Goal: Information Seeking & Learning: Learn about a topic

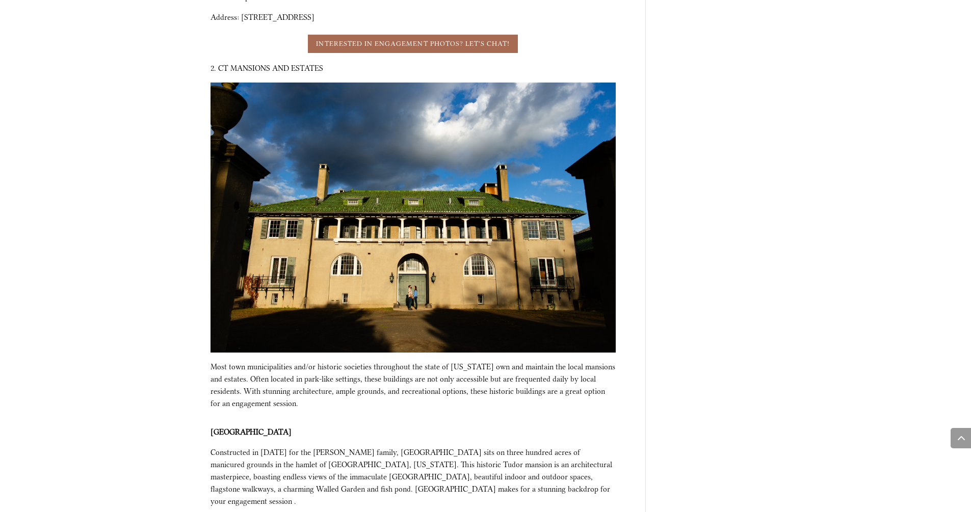
scroll to position [1964, 0]
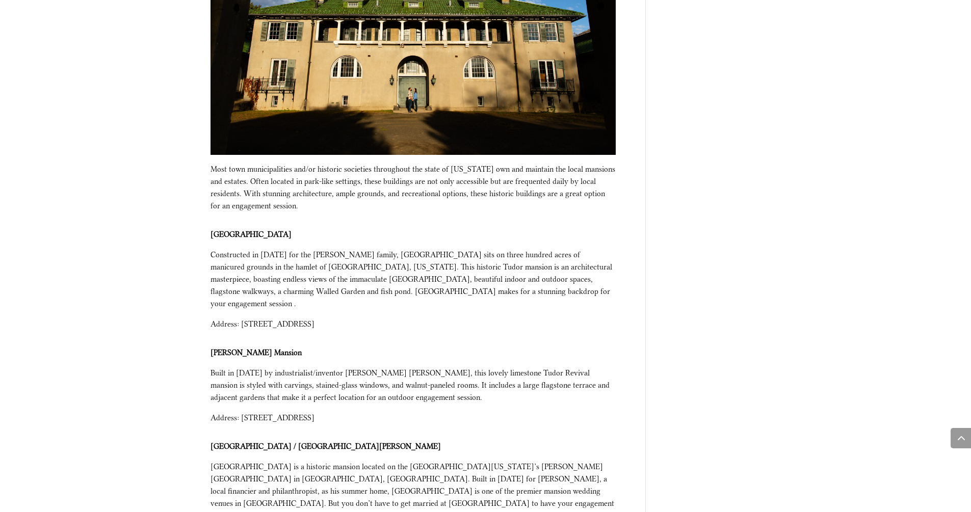
click at [246, 348] on strong "[PERSON_NAME] Mansion" at bounding box center [256, 352] width 91 height 9
click at [251, 348] on strong "[PERSON_NAME] Mansion" at bounding box center [256, 352] width 91 height 9
drag, startPoint x: 269, startPoint y: 303, endPoint x: 211, endPoint y: 305, distance: 57.6
click at [211, 347] on p "[PERSON_NAME] Mansion" at bounding box center [413, 357] width 405 height 20
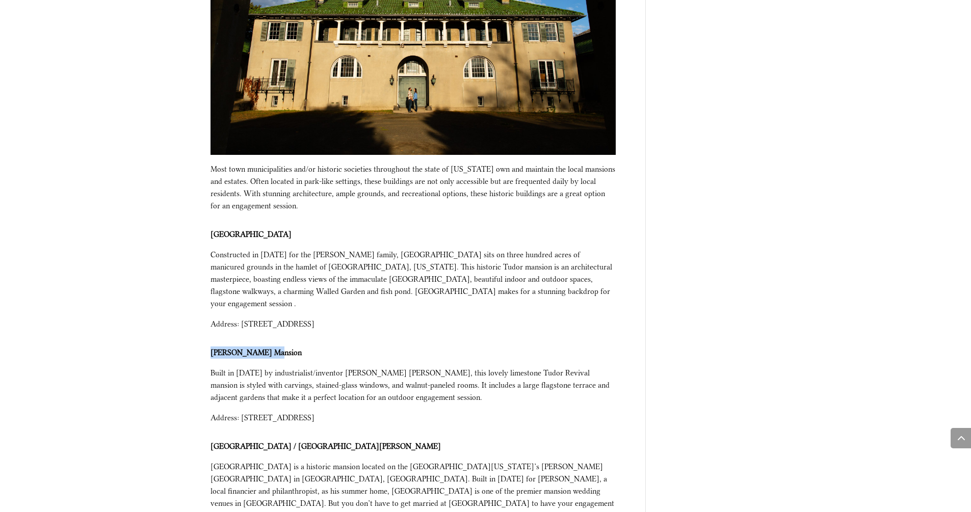
copy strong "[PERSON_NAME] Mansion"
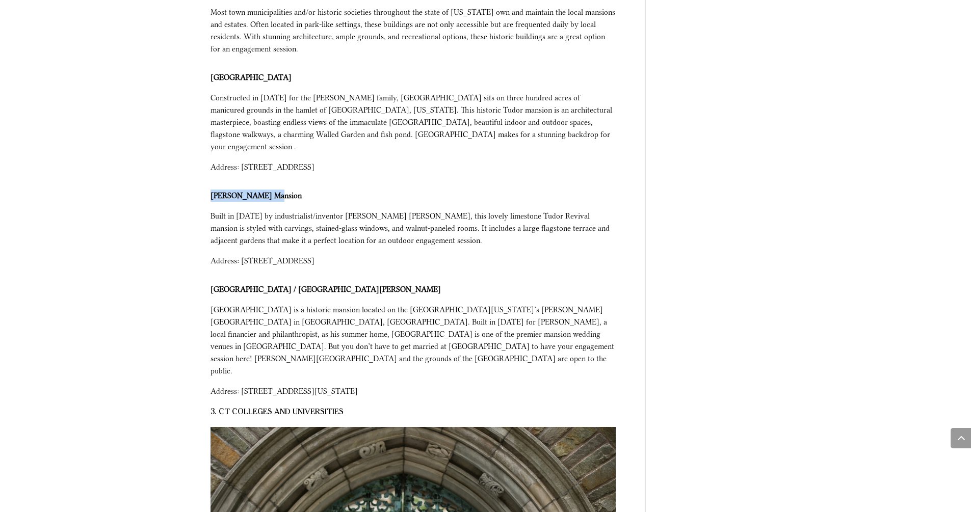
scroll to position [2122, 0]
click at [247, 284] on strong "[GEOGRAPHIC_DATA] / [GEOGRAPHIC_DATA][PERSON_NAME]" at bounding box center [326, 288] width 230 height 9
drag, startPoint x: 263, startPoint y: 240, endPoint x: 203, endPoint y: 240, distance: 59.6
copy strong "[GEOGRAPHIC_DATA]"
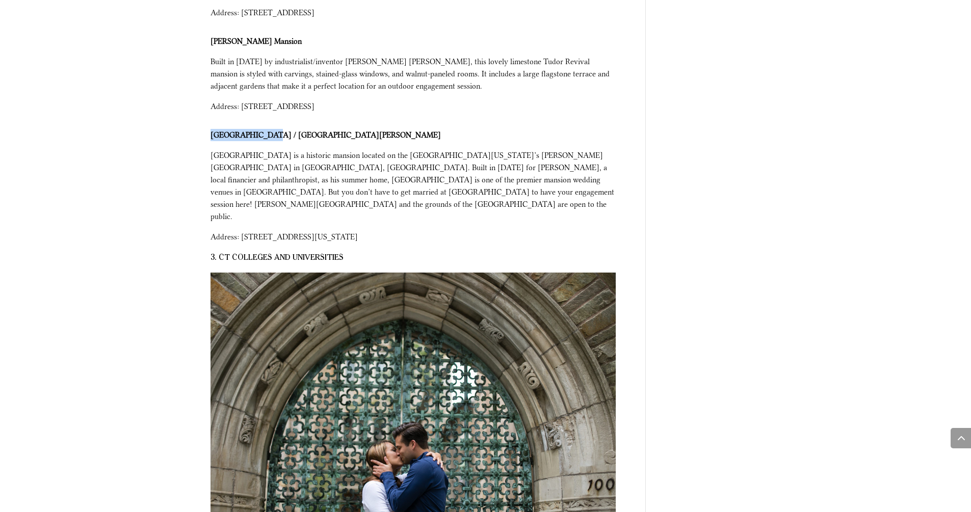
scroll to position [2277, 0]
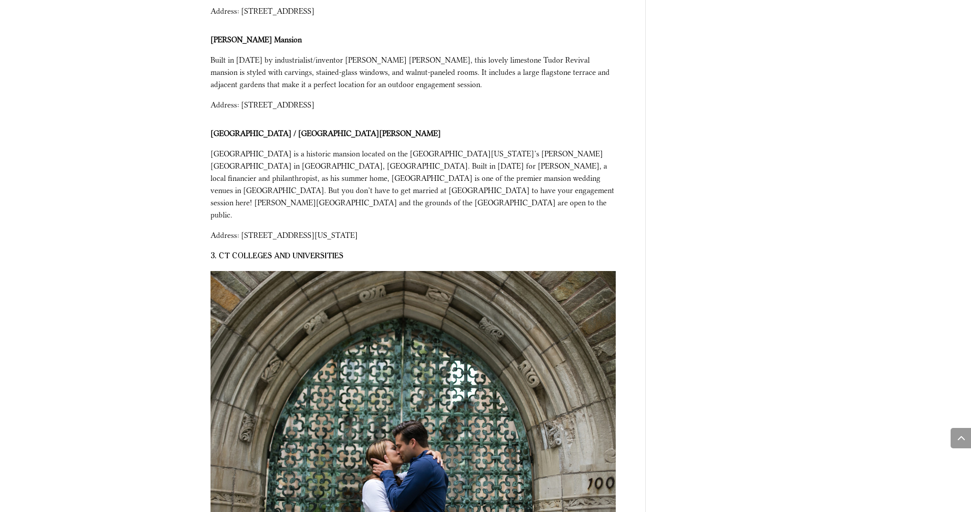
click at [358, 231] on span "Address: [STREET_ADDRESS][US_STATE]" at bounding box center [284, 235] width 147 height 9
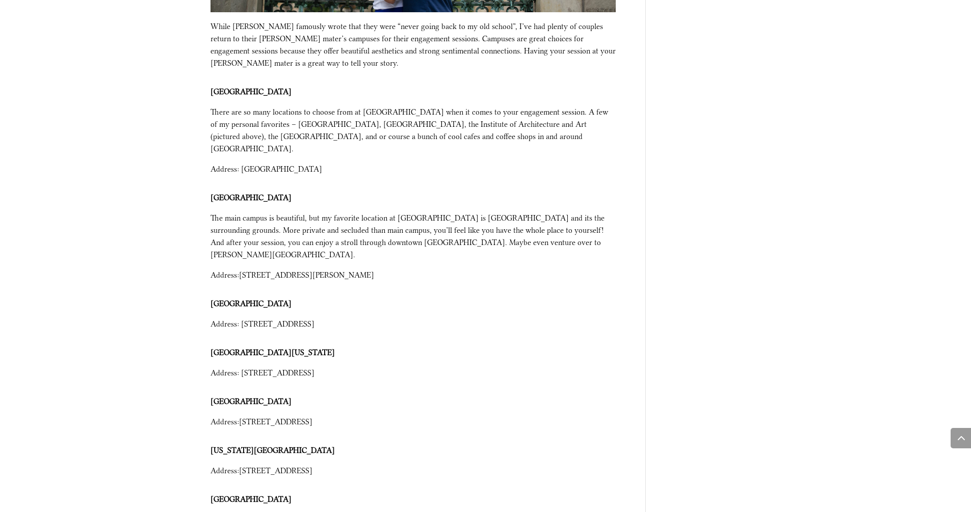
scroll to position [3013, 0]
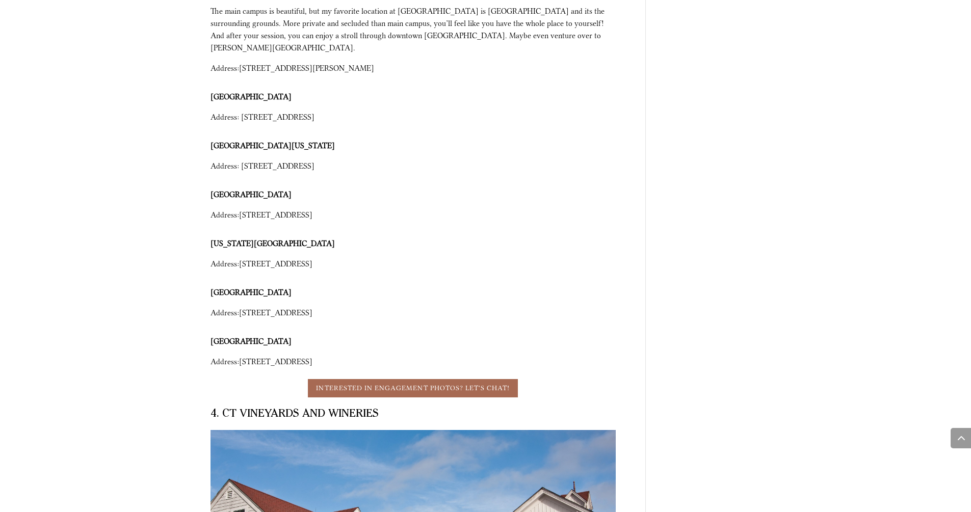
click at [259, 239] on strong "[US_STATE][GEOGRAPHIC_DATA]" at bounding box center [273, 243] width 124 height 9
copy div "[US_STATE][GEOGRAPHIC_DATA]"
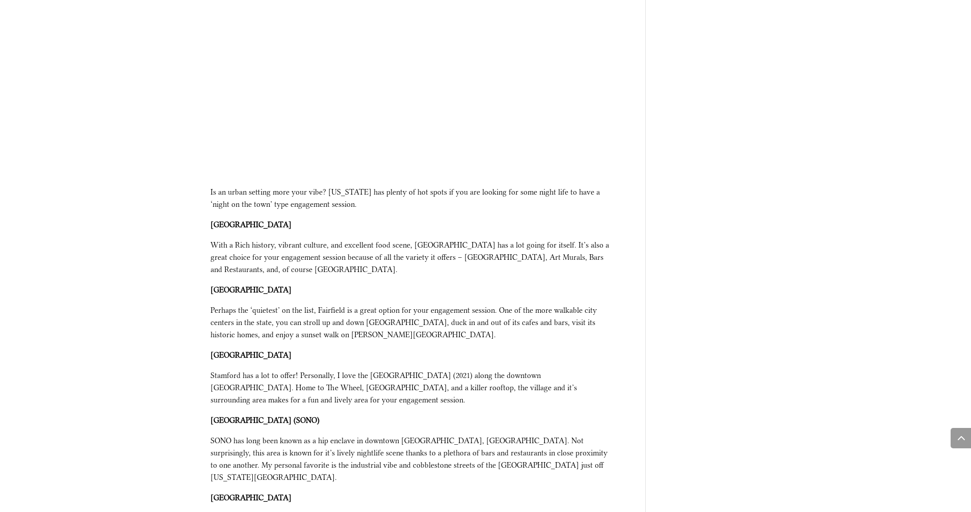
scroll to position [4698, 0]
